Goal: Communication & Community: Ask a question

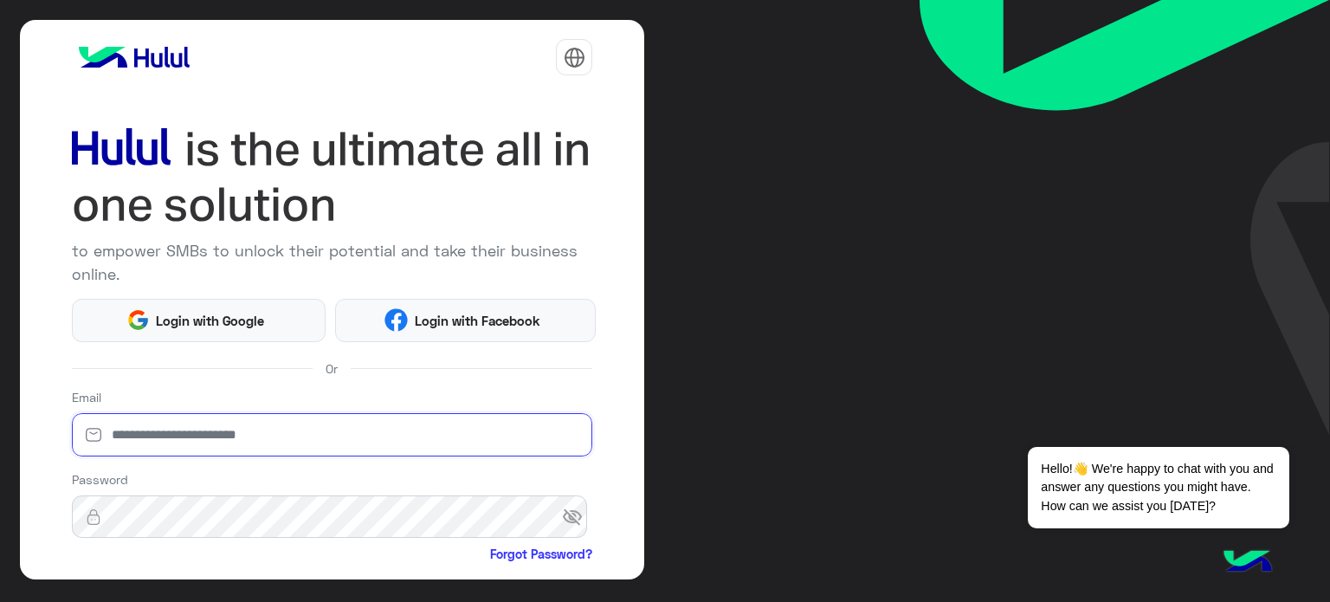
click at [296, 432] on input "email" at bounding box center [332, 434] width 521 height 43
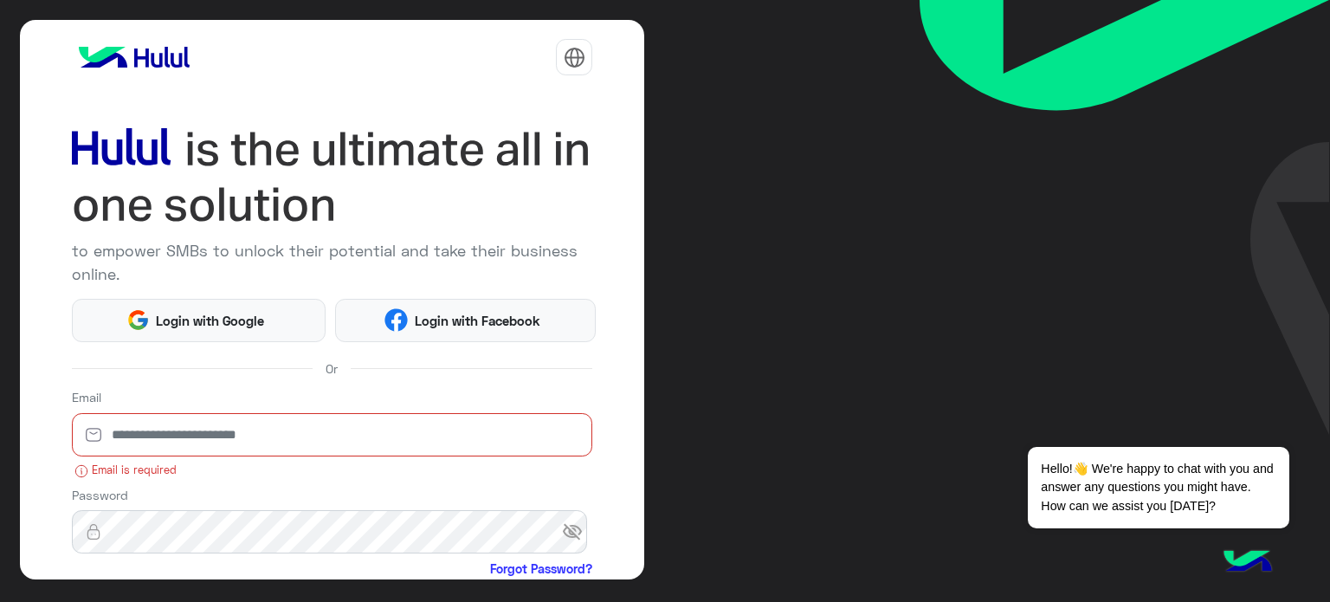
type input "**********"
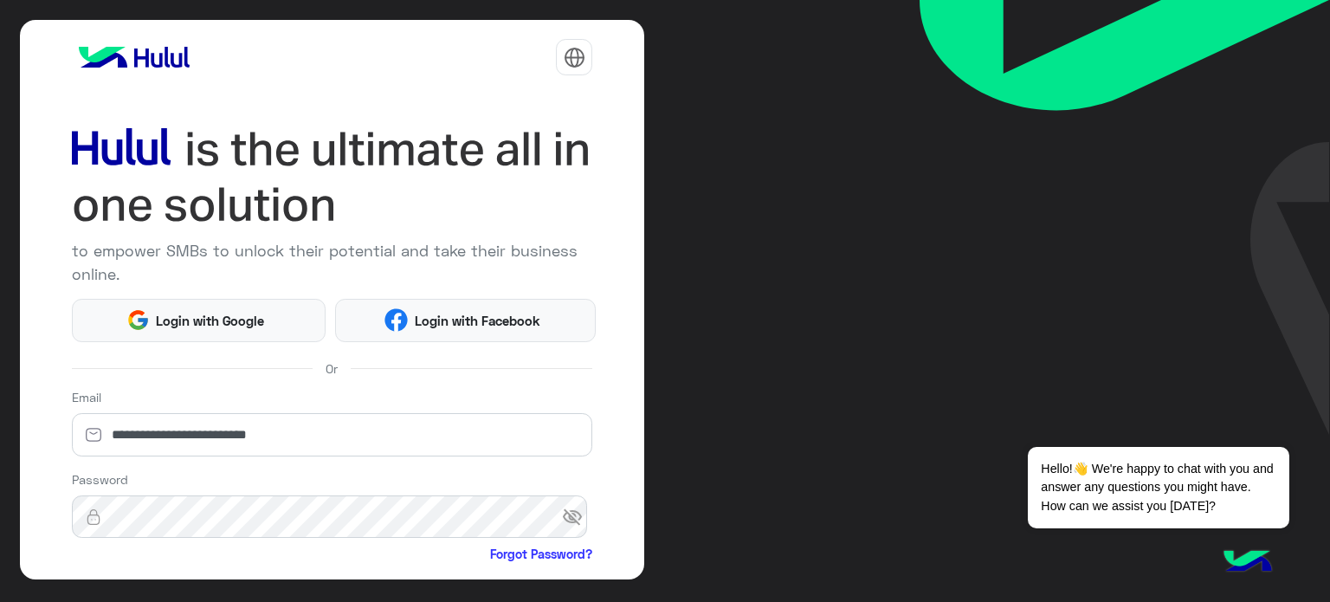
scroll to position [177, 0]
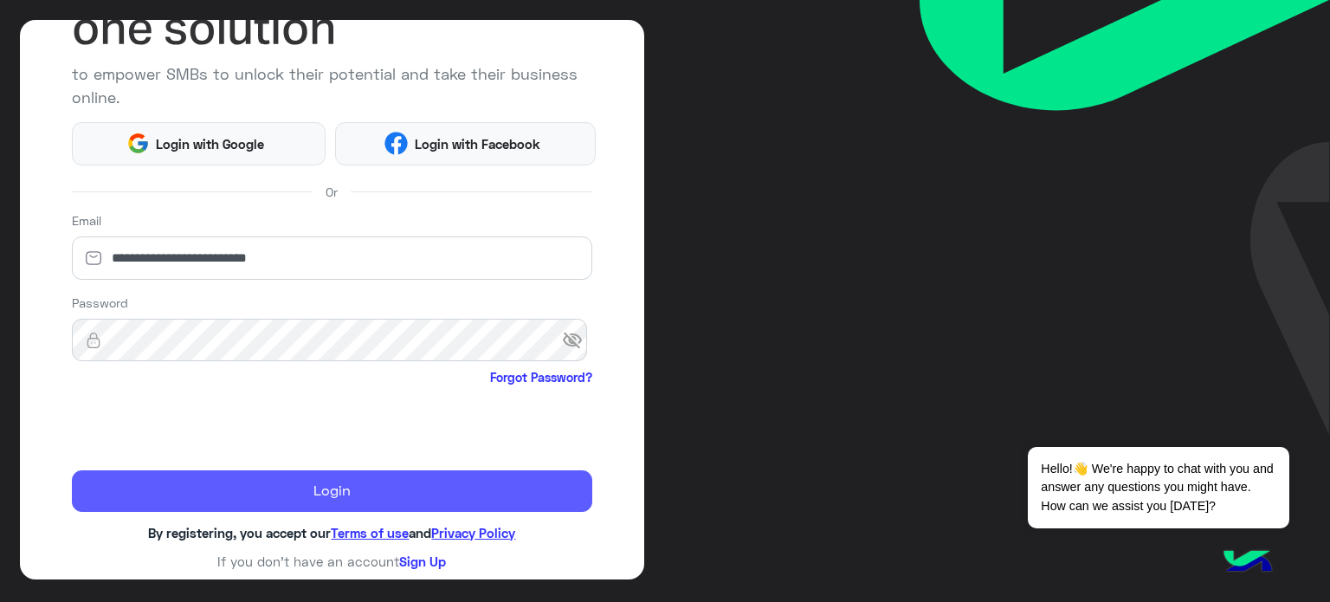
click at [193, 488] on button "Login" at bounding box center [332, 491] width 521 height 42
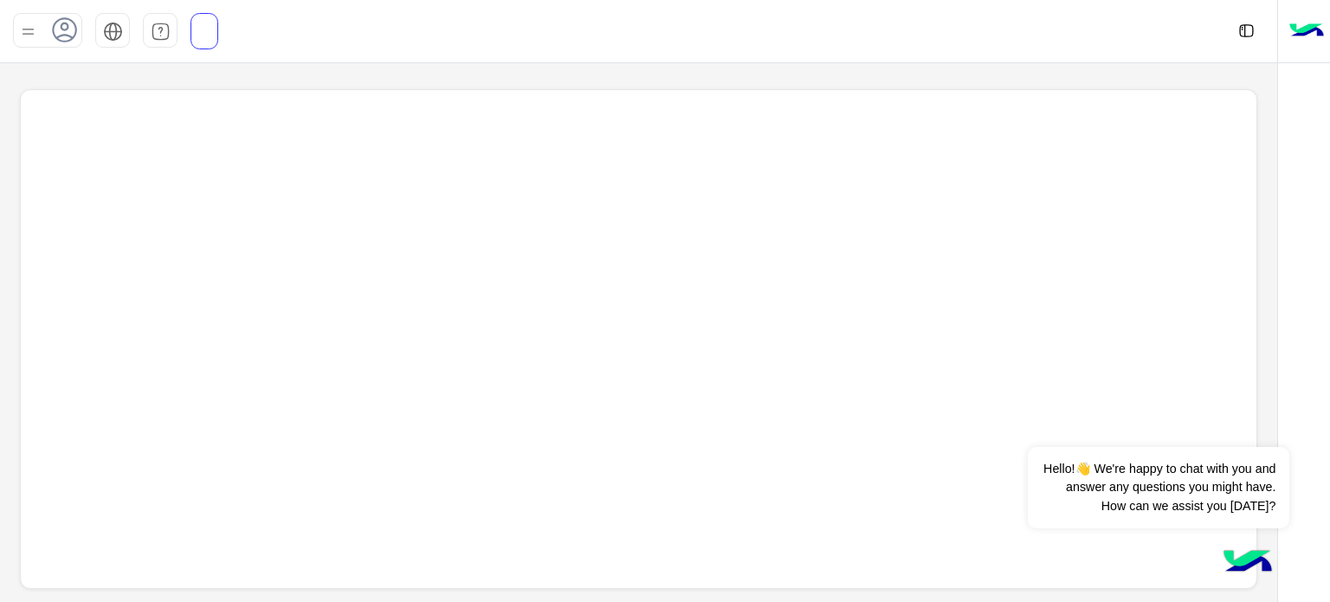
click at [40, 34] on div at bounding box center [47, 30] width 69 height 35
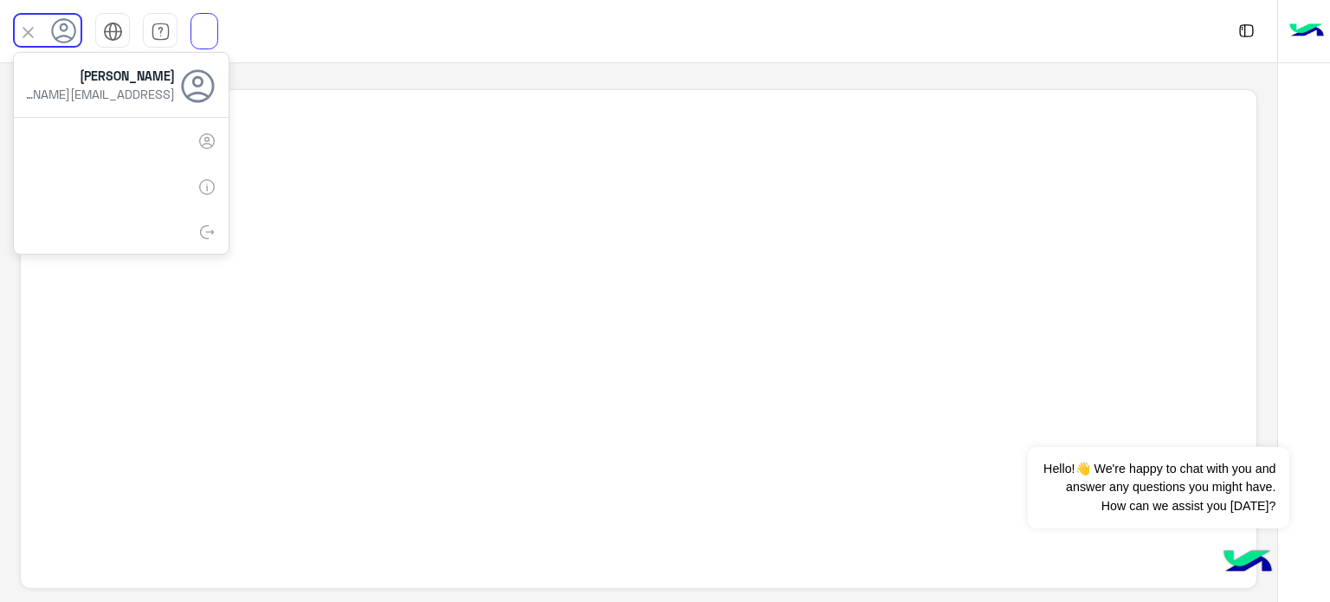
click at [589, 69] on div at bounding box center [638, 333] width 1277 height 540
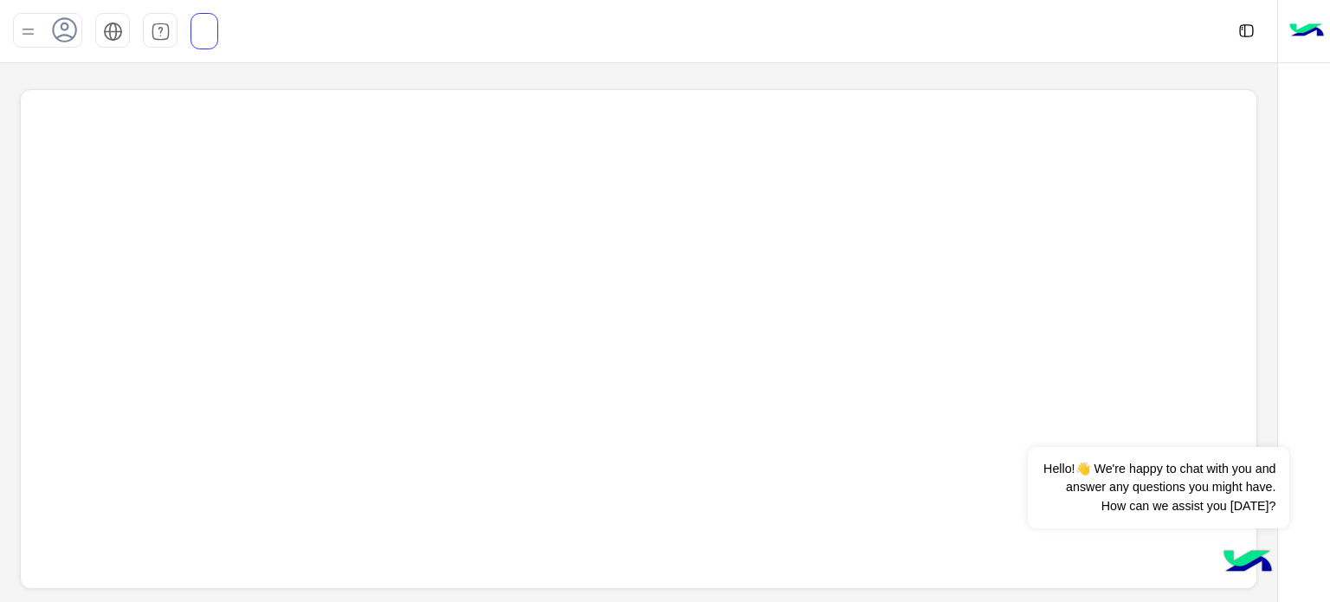
click at [1306, 33] on img at bounding box center [1307, 31] width 35 height 36
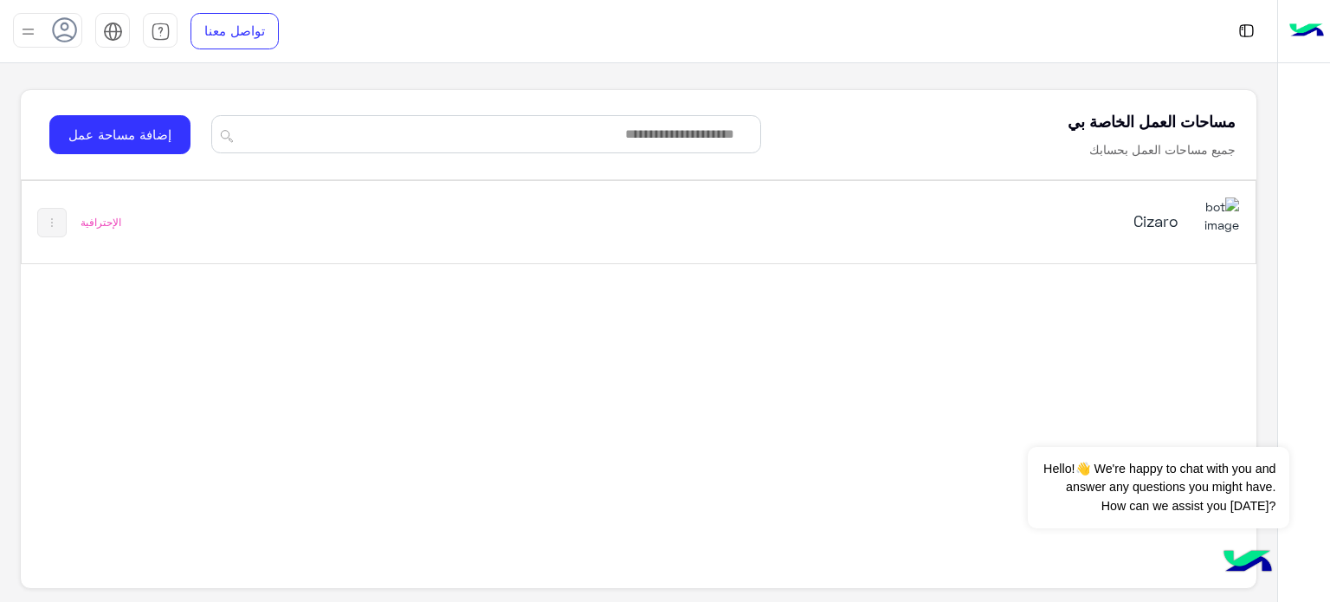
click at [1140, 207] on div "Cizaro" at bounding box center [878, 222] width 721 height 50
click at [1143, 210] on div "تواصل معنا مركز المساعدة عربي English مساحات العمل الخاصة بي جميع مساحات العمل …" at bounding box center [638, 301] width 1277 height 602
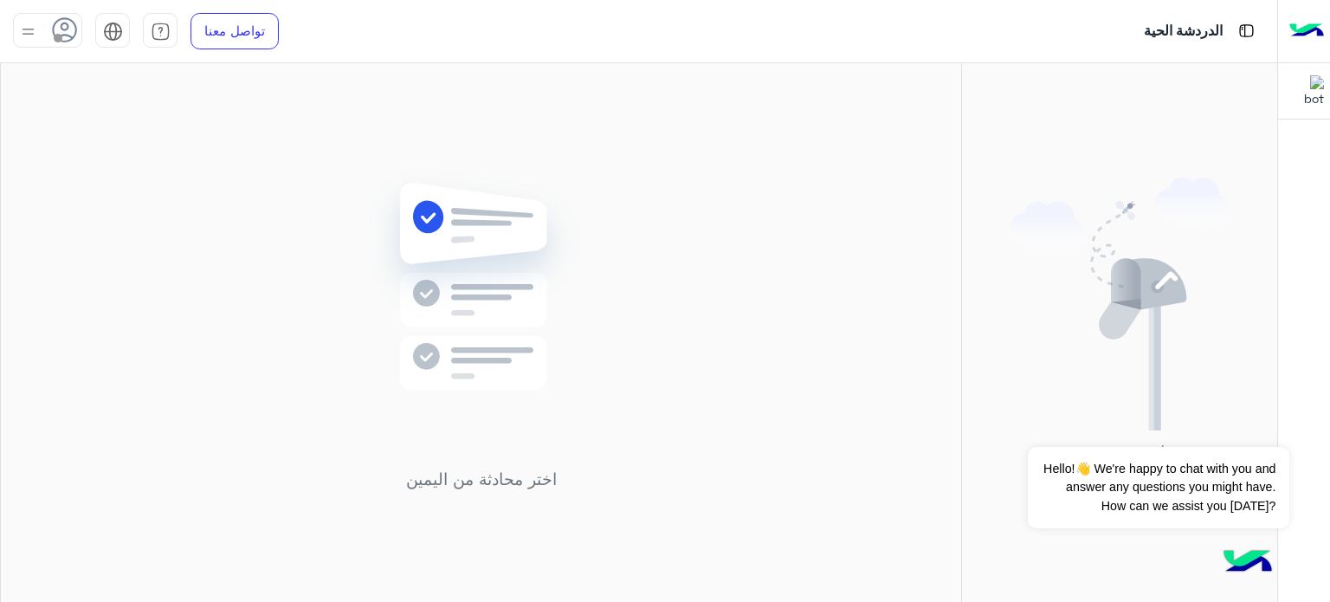
click at [41, 42] on div at bounding box center [47, 30] width 69 height 35
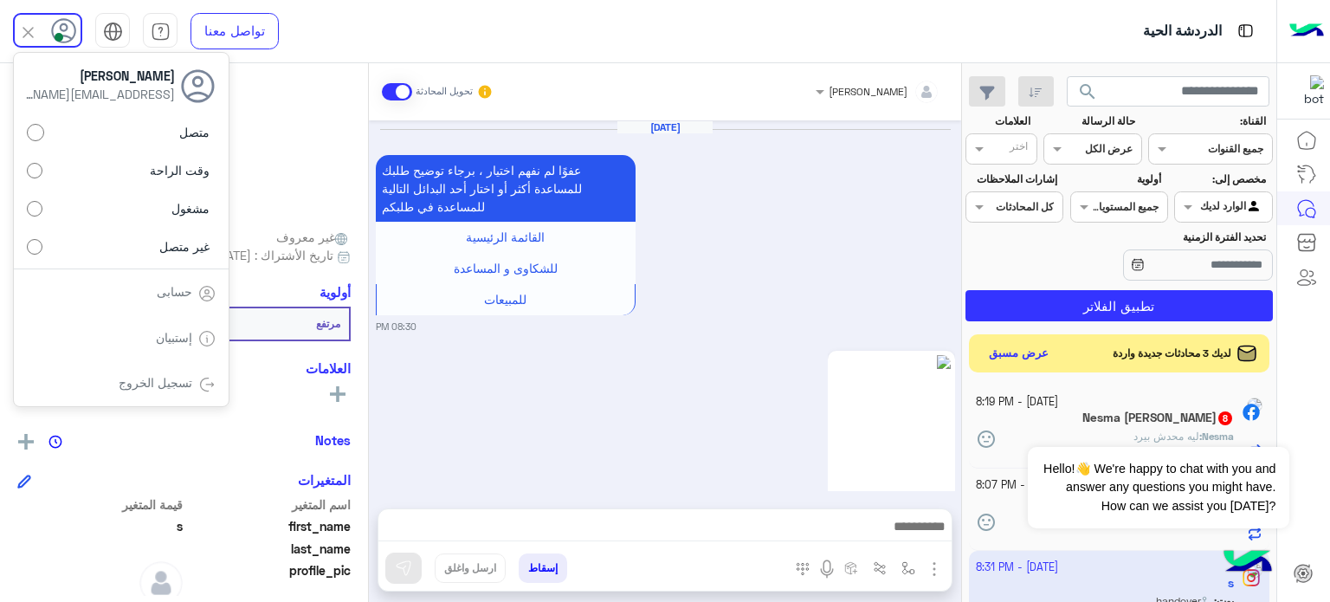
scroll to position [904, 0]
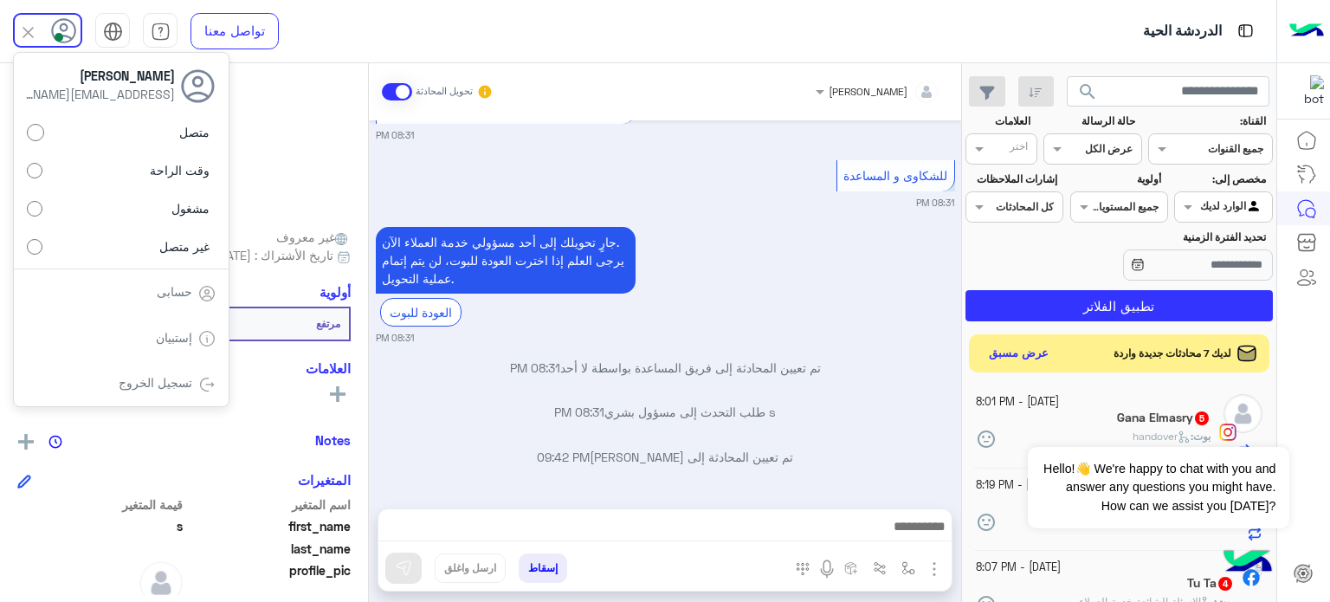
click at [624, 28] on div "الدردشة الحية" at bounding box center [850, 31] width 850 height 62
